Goal: Task Accomplishment & Management: Manage account settings

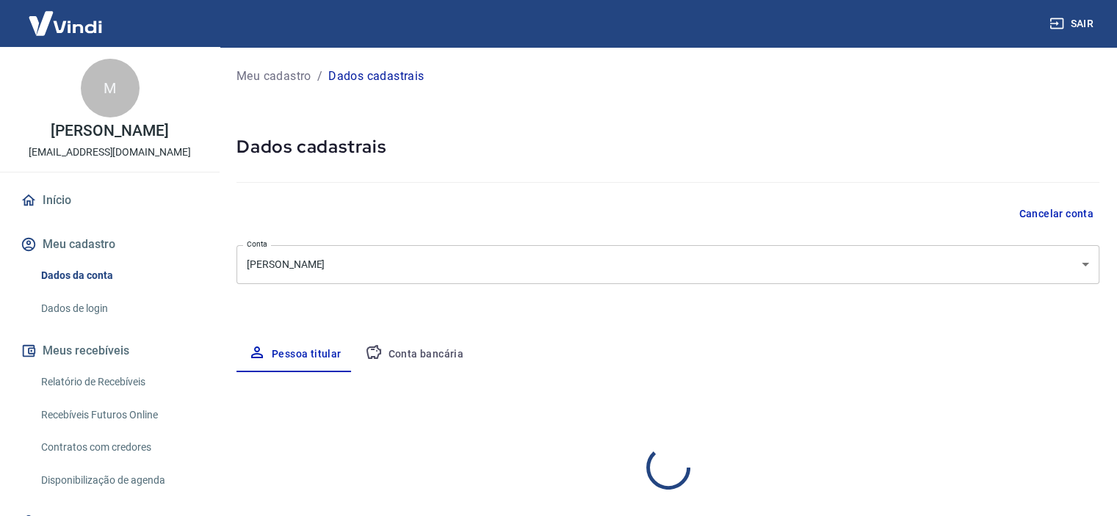
select select "SP"
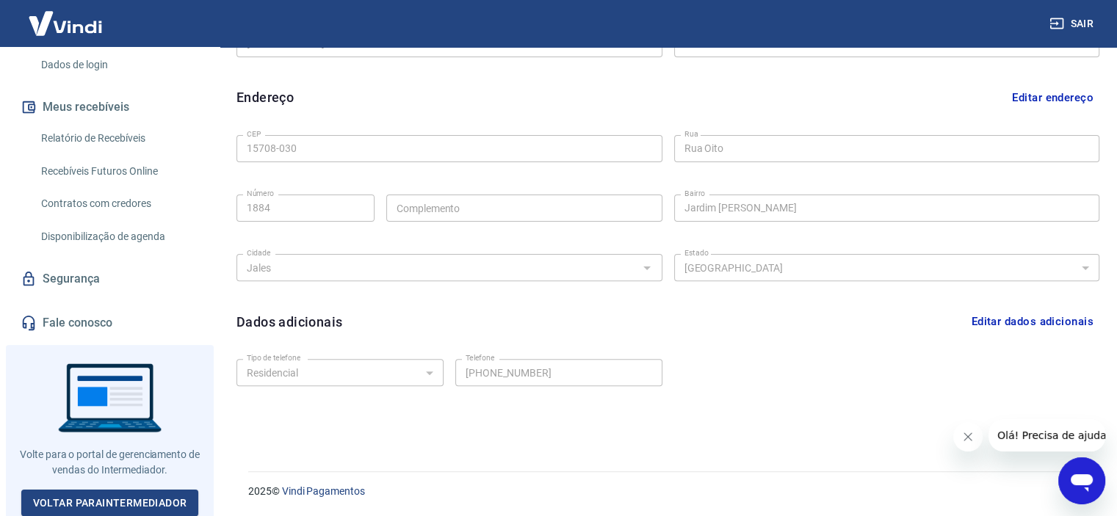
scroll to position [244, 0]
click at [92, 138] on link "Relatório de Recebíveis" at bounding box center [118, 138] width 167 height 30
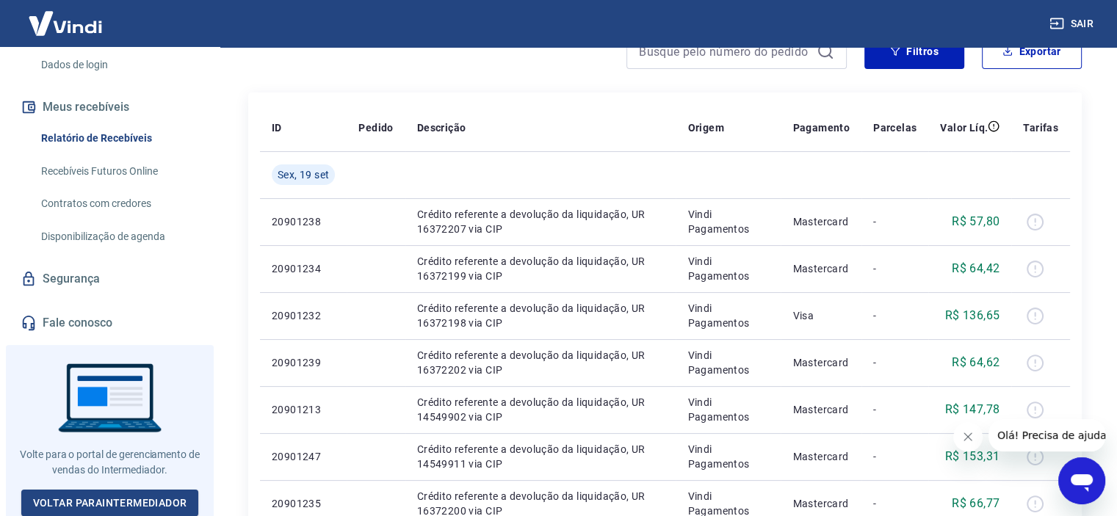
scroll to position [220, 0]
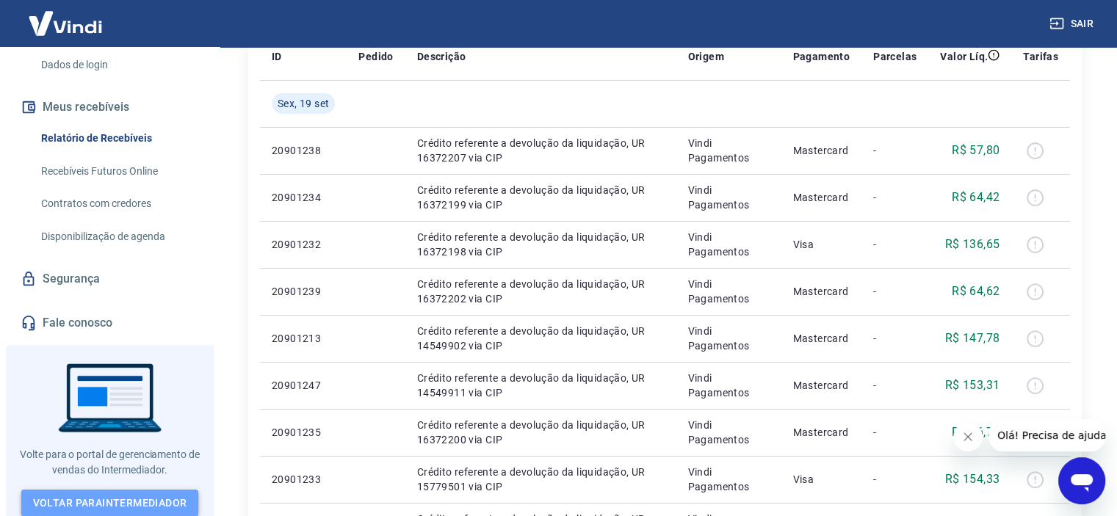
click at [114, 496] on link "Voltar para Intermediador" at bounding box center [110, 503] width 178 height 27
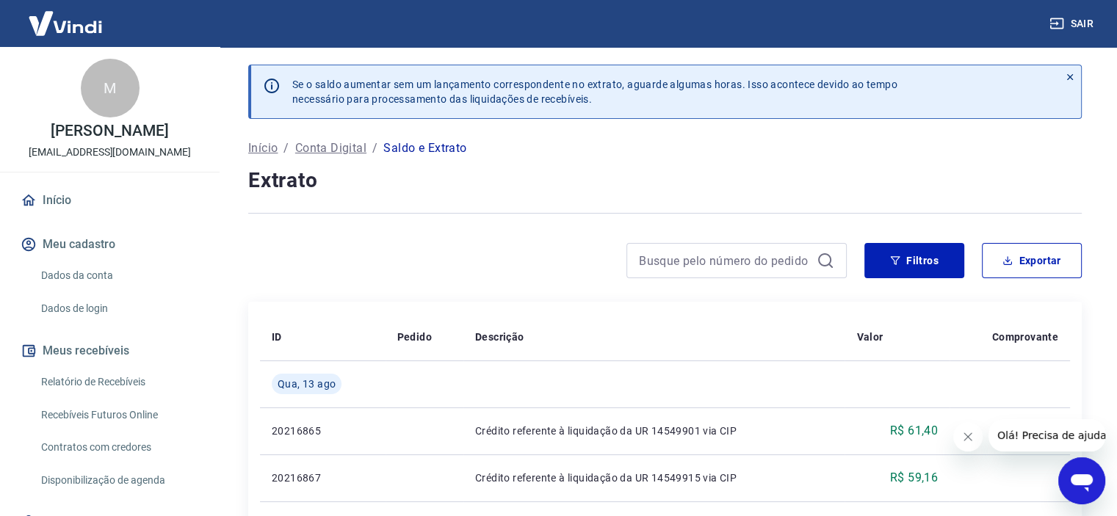
click at [348, 149] on p "Conta Digital" at bounding box center [330, 148] width 71 height 18
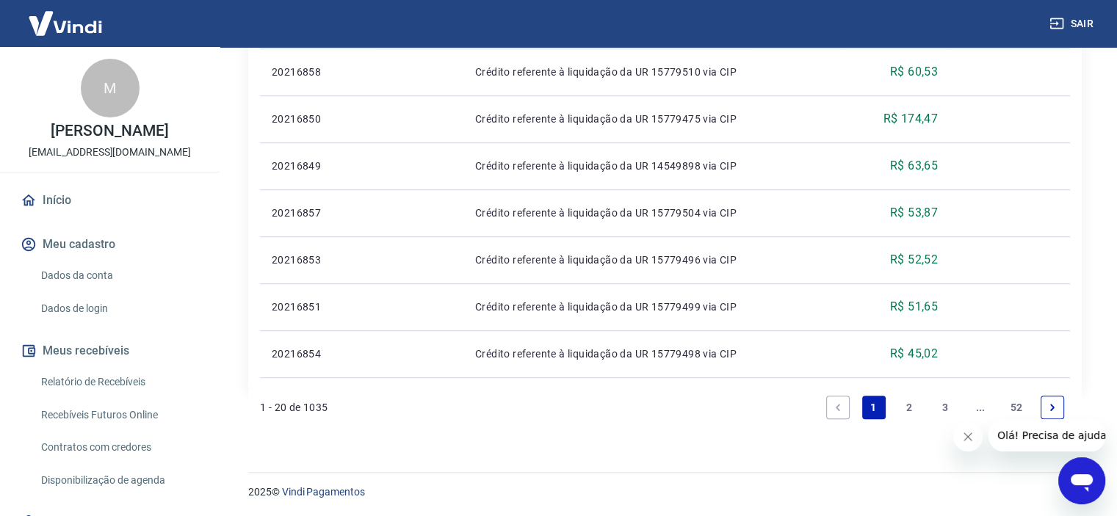
click at [92, 353] on button "Meus recebíveis" at bounding box center [110, 351] width 184 height 32
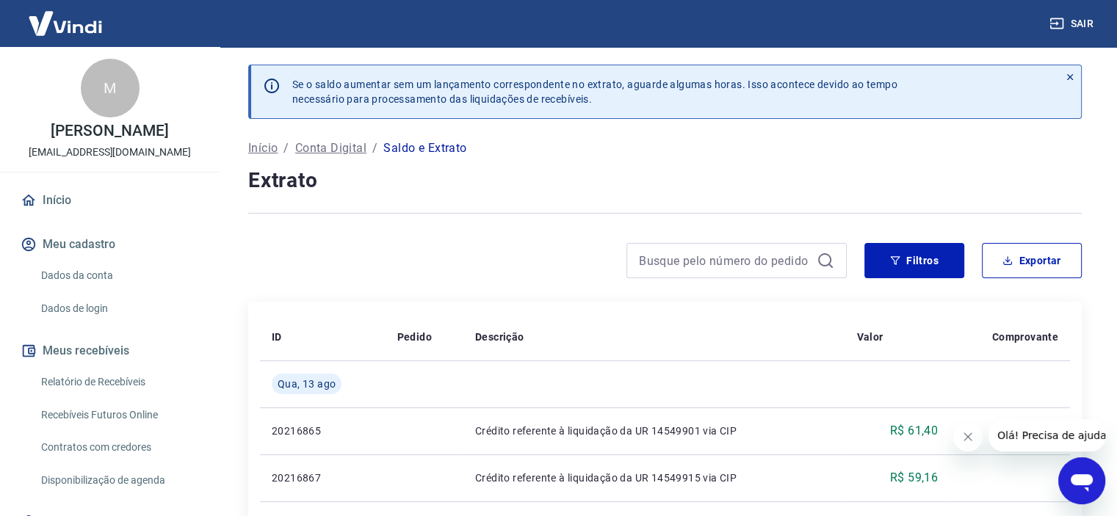
click at [256, 142] on p "Início" at bounding box center [262, 148] width 29 height 18
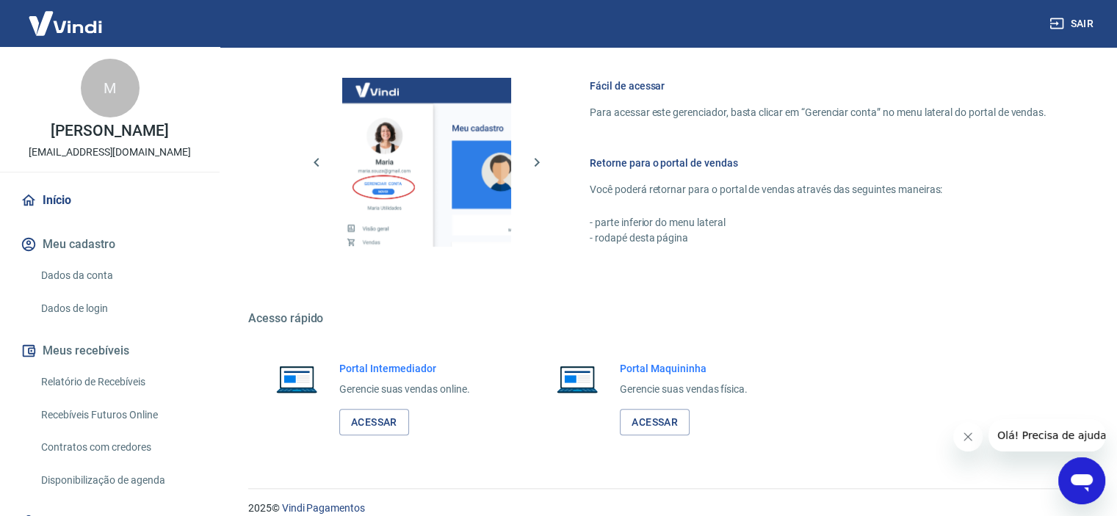
scroll to position [795, 0]
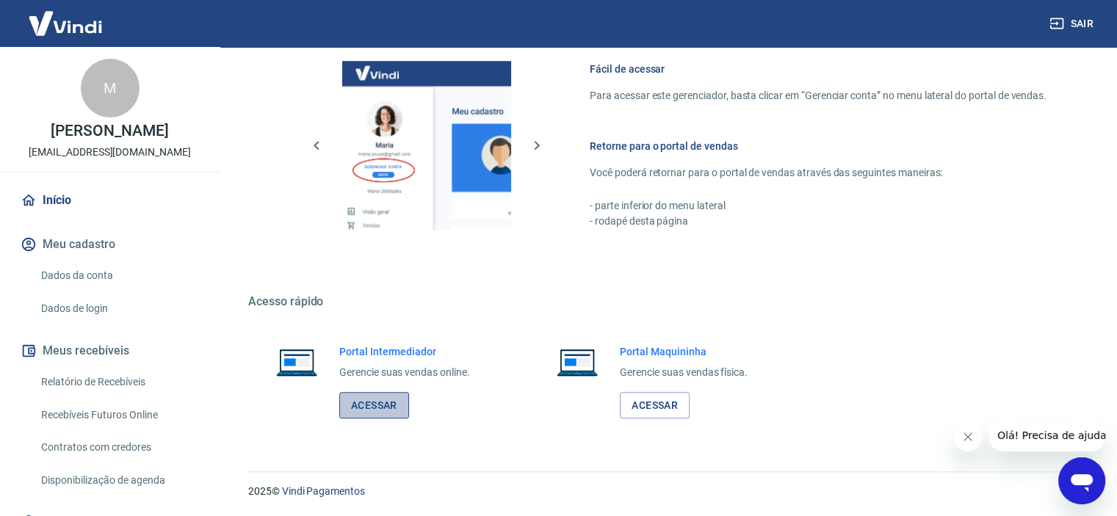
click at [366, 413] on link "Acessar" at bounding box center [374, 405] width 70 height 27
